Goal: Check status

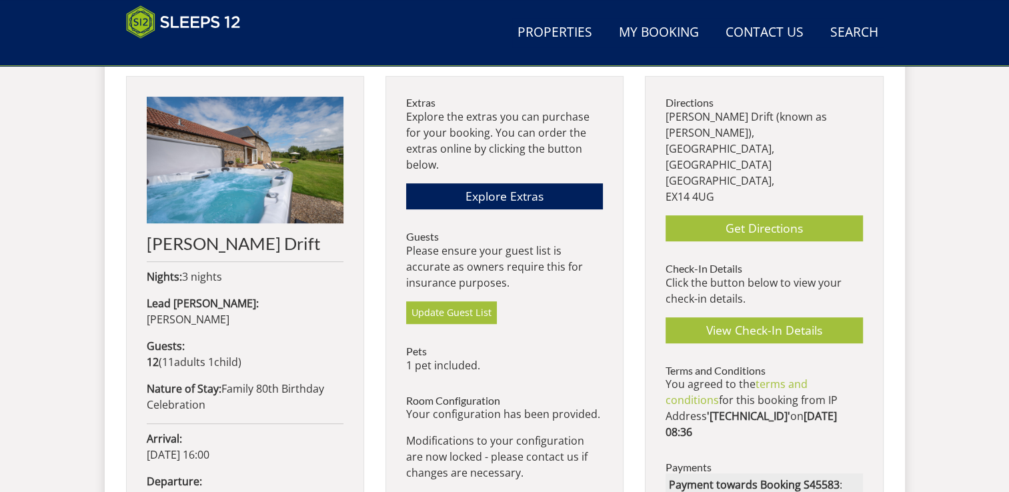
scroll to position [496, 0]
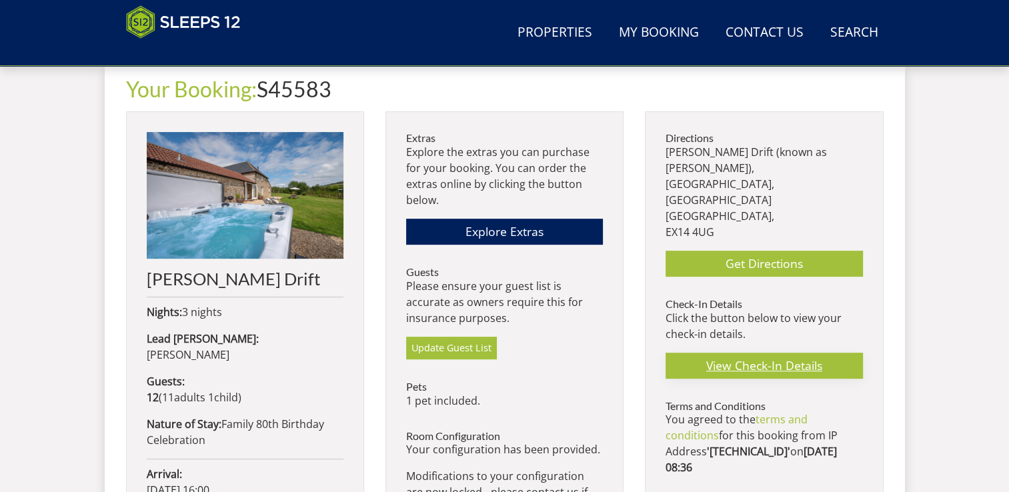
click at [774, 353] on link "View Check-In Details" at bounding box center [764, 366] width 197 height 26
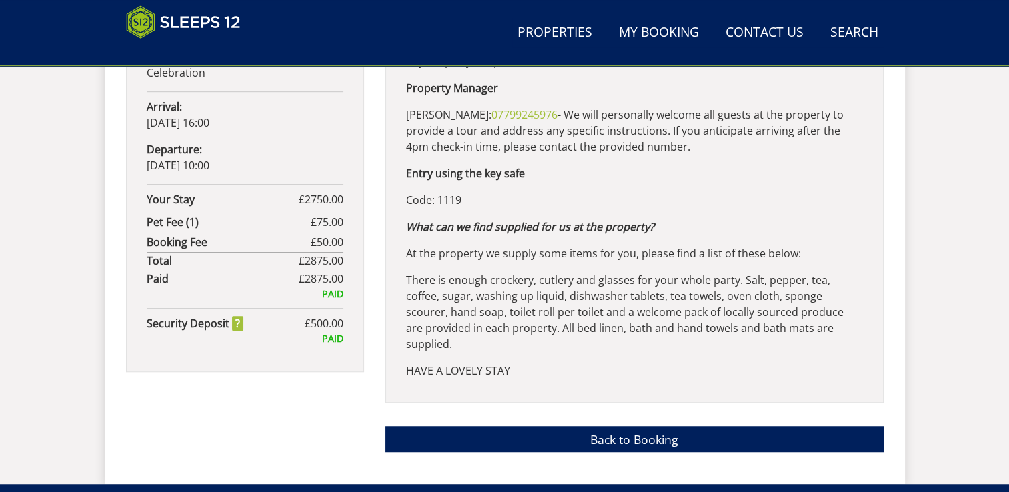
scroll to position [864, 0]
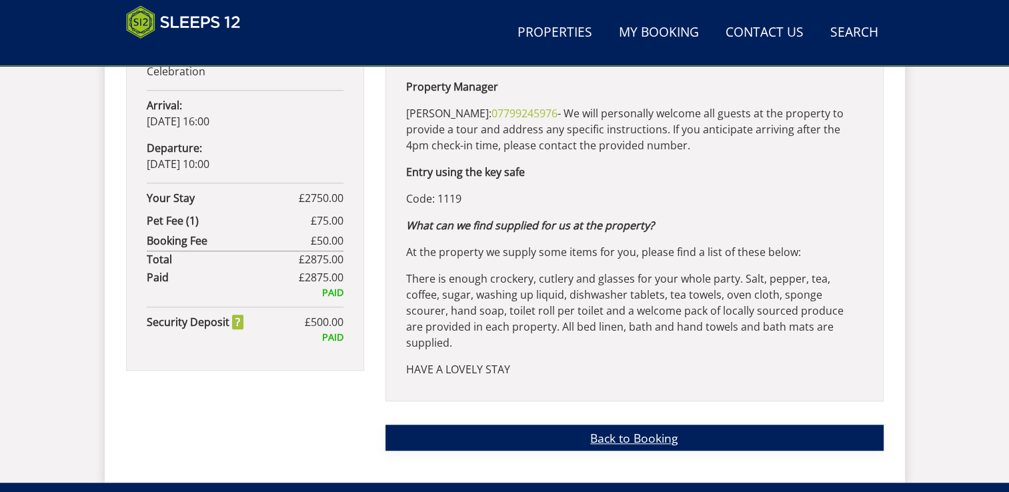
click at [625, 426] on link "Back to Booking" at bounding box center [635, 438] width 498 height 26
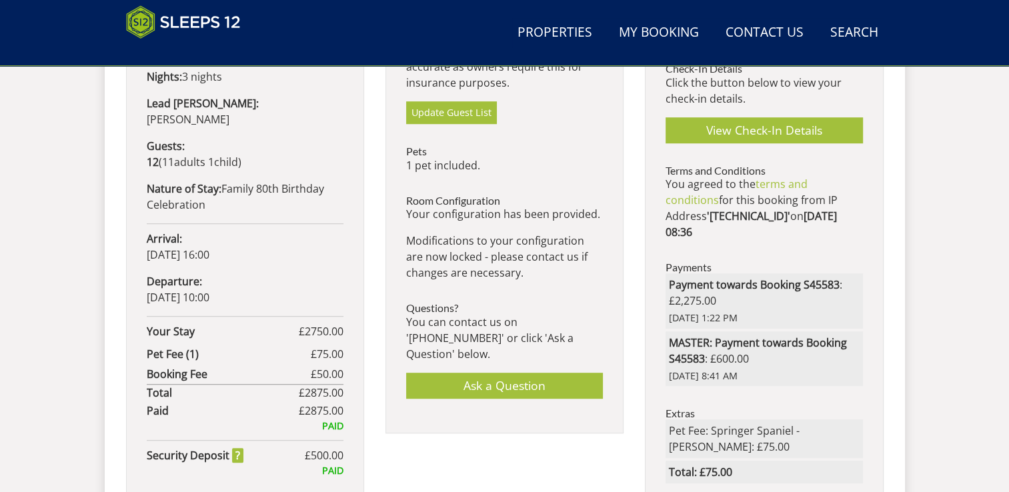
scroll to position [731, 0]
click at [565, 31] on link "Properties" at bounding box center [554, 33] width 85 height 30
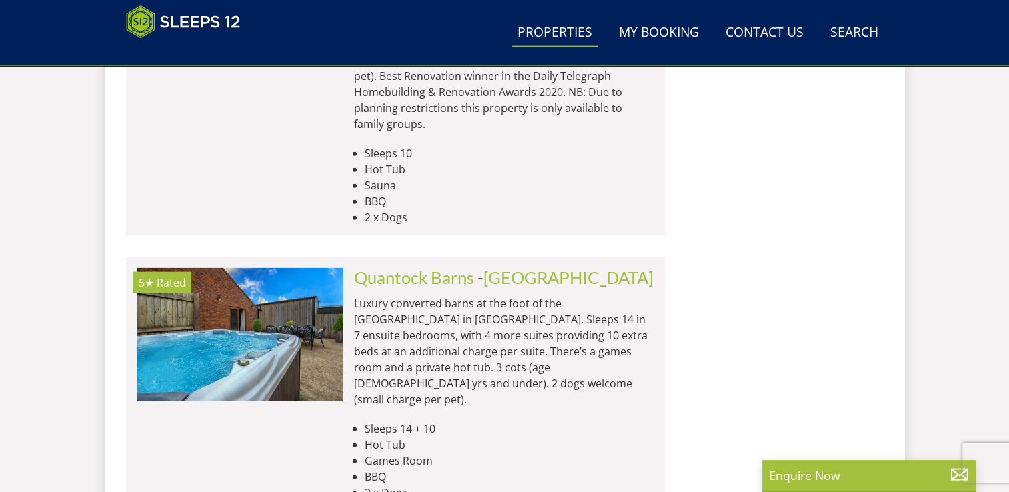
scroll to position [3147, 0]
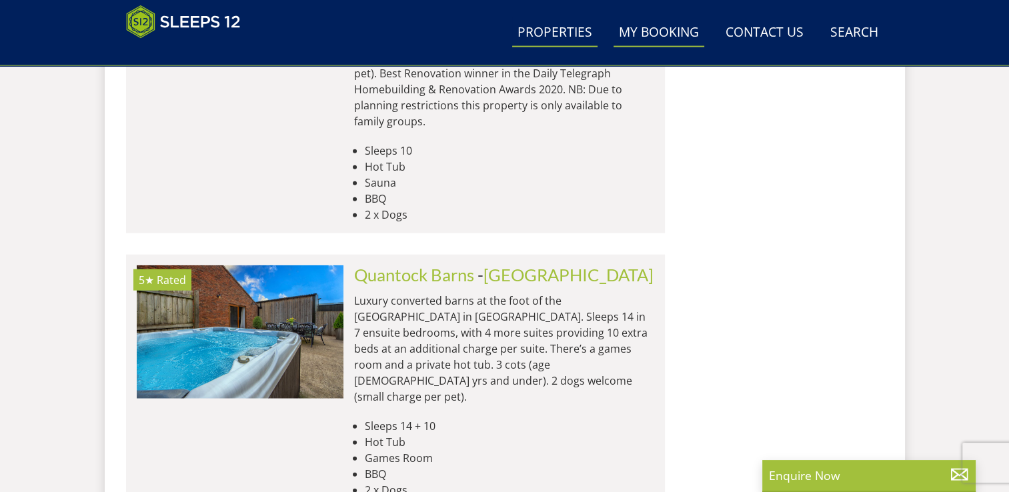
click at [679, 36] on link "My Booking" at bounding box center [659, 33] width 91 height 30
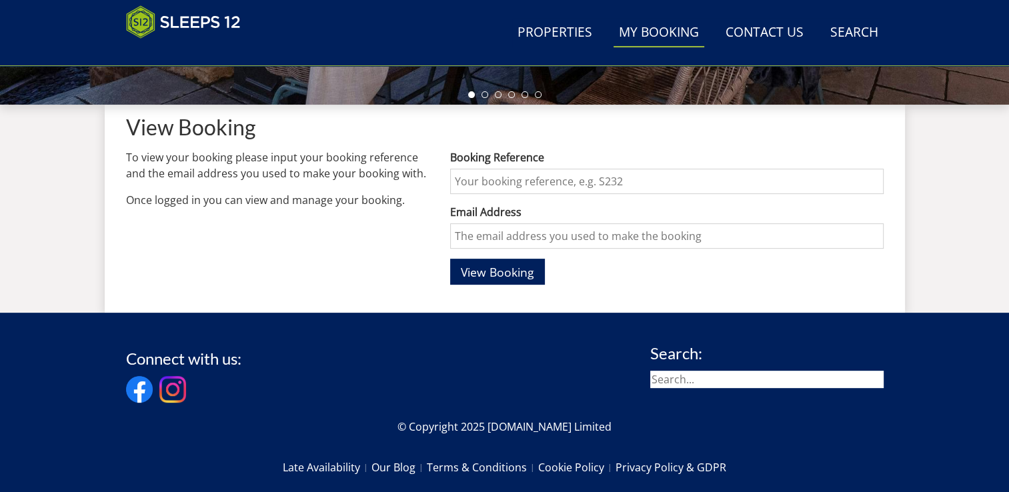
scroll to position [462, 0]
